Goal: Task Accomplishment & Management: Complete application form

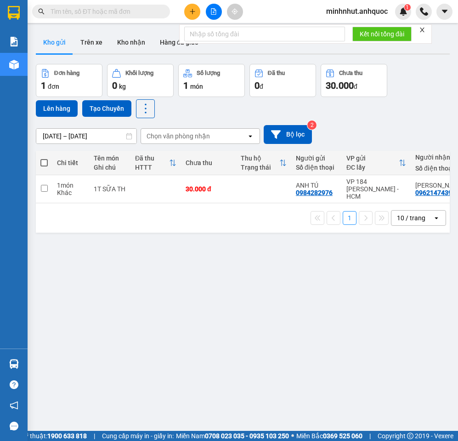
click at [190, 15] on button at bounding box center [192, 12] width 16 height 16
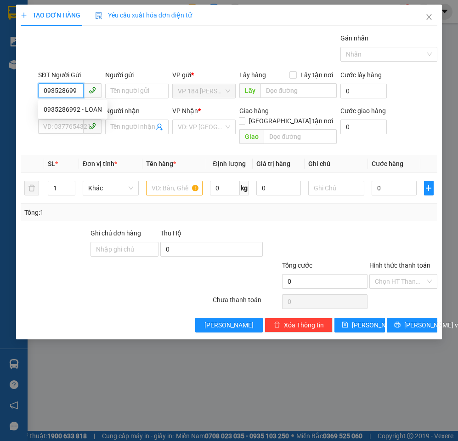
type input "0935286992"
click at [75, 112] on div "0935286992 - LOAN" at bounding box center [73, 109] width 58 height 10
type input "LOAN"
type input "0916975739"
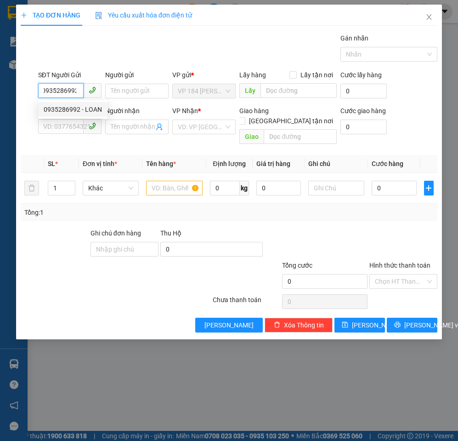
type input "A CẨM"
type input "VP BÀ RỊA"
type input "30.000"
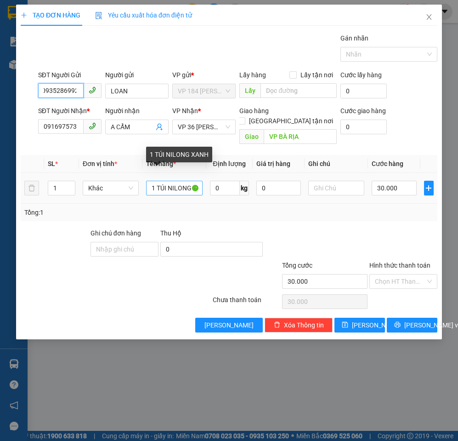
type input "0935286992"
click at [187, 181] on input "1 TÚI NILONG XANH" at bounding box center [174, 188] width 56 height 15
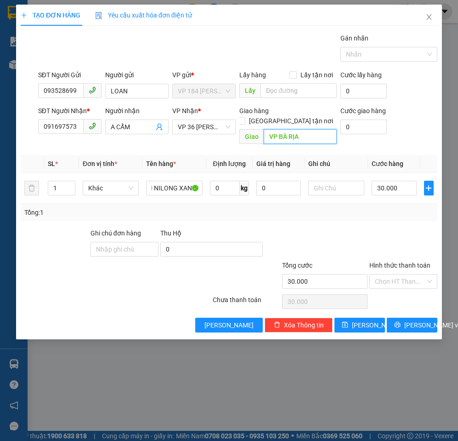
click at [307, 130] on input "VP BÀ RỊA" at bounding box center [300, 136] width 73 height 15
type input "VPBR"
click at [399, 274] on input "Hình thức thanh toán" at bounding box center [400, 281] width 51 height 14
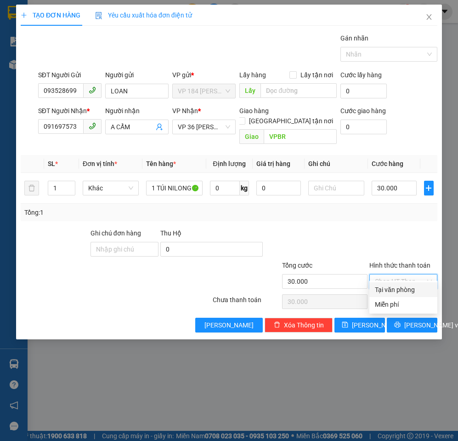
click at [407, 285] on div "Tại văn phòng" at bounding box center [403, 289] width 57 height 10
type input "0"
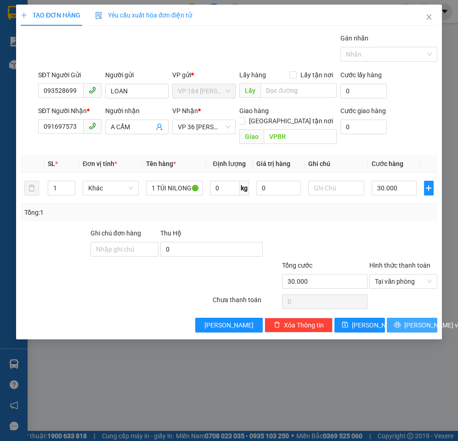
click at [408, 320] on span "[PERSON_NAME] và In" at bounding box center [436, 325] width 64 height 10
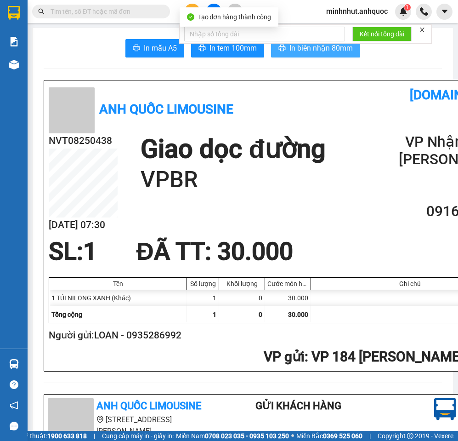
click at [301, 51] on span "In biên nhận 80mm" at bounding box center [320, 47] width 63 height 11
click at [422, 30] on icon "close" at bounding box center [422, 30] width 6 height 6
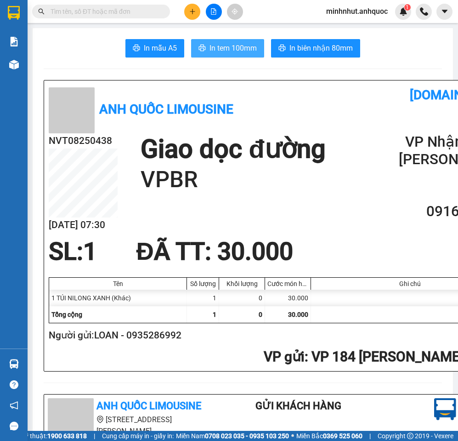
click at [248, 46] on span "In tem 100mm" at bounding box center [232, 47] width 47 height 11
